Goal: Transaction & Acquisition: Obtain resource

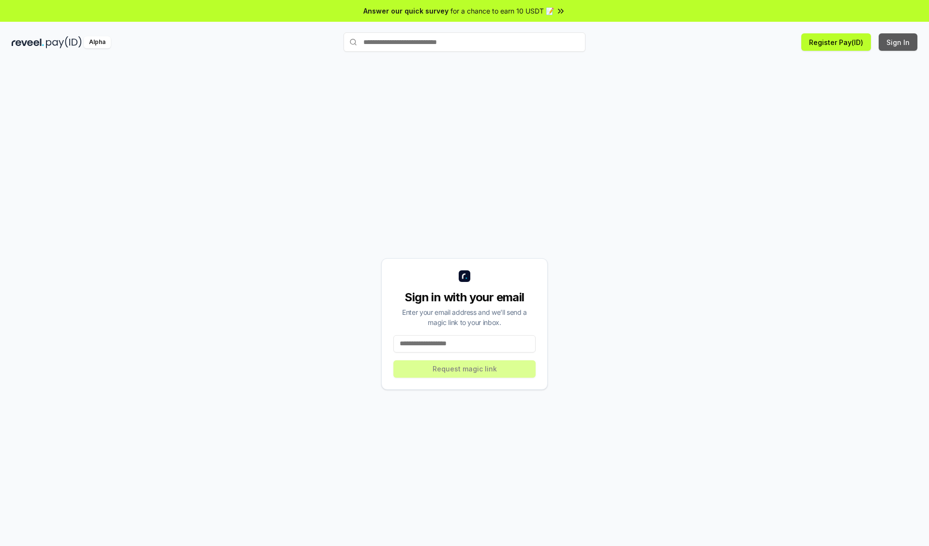
click at [899, 42] on button "Sign In" at bounding box center [898, 41] width 39 height 17
type input "**********"
click at [465, 369] on button "Request magic link" at bounding box center [464, 369] width 142 height 17
